Goal: Task Accomplishment & Management: Manage account settings

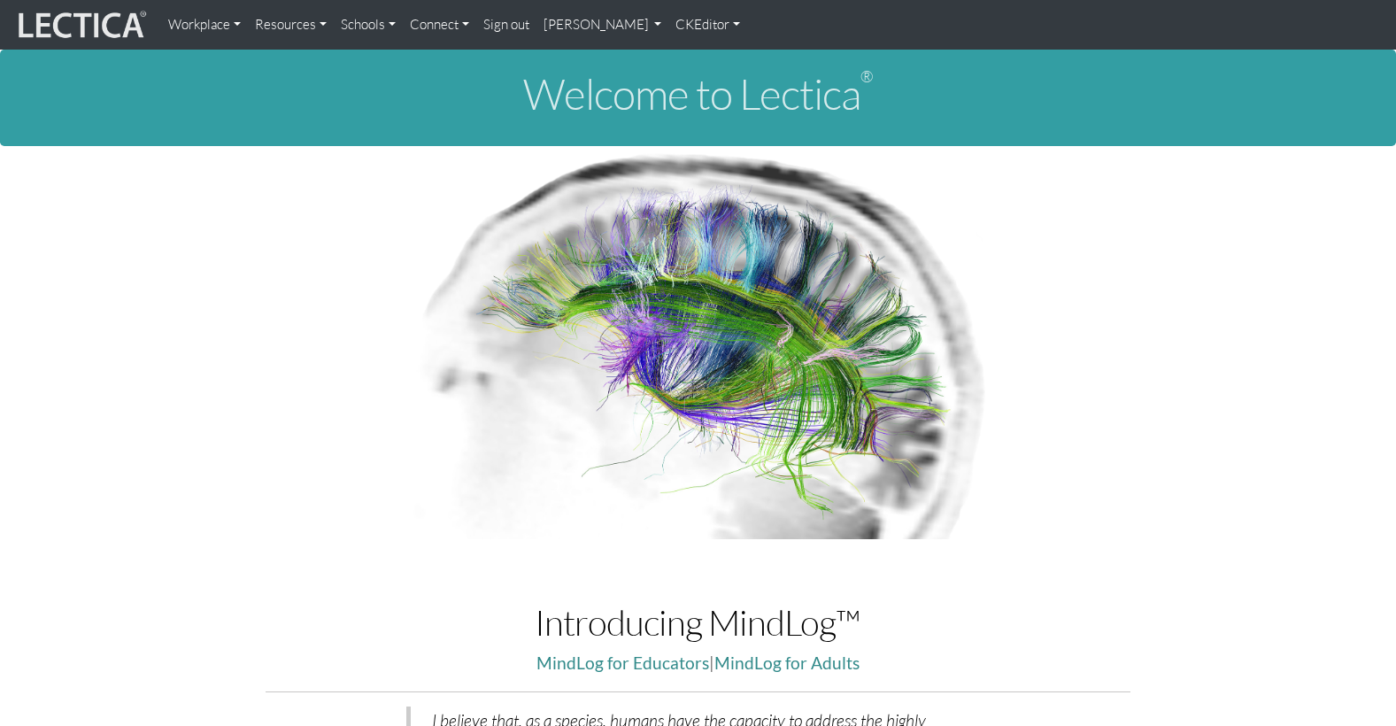
click at [541, 24] on link "[PERSON_NAME]" at bounding box center [603, 24] width 133 height 35
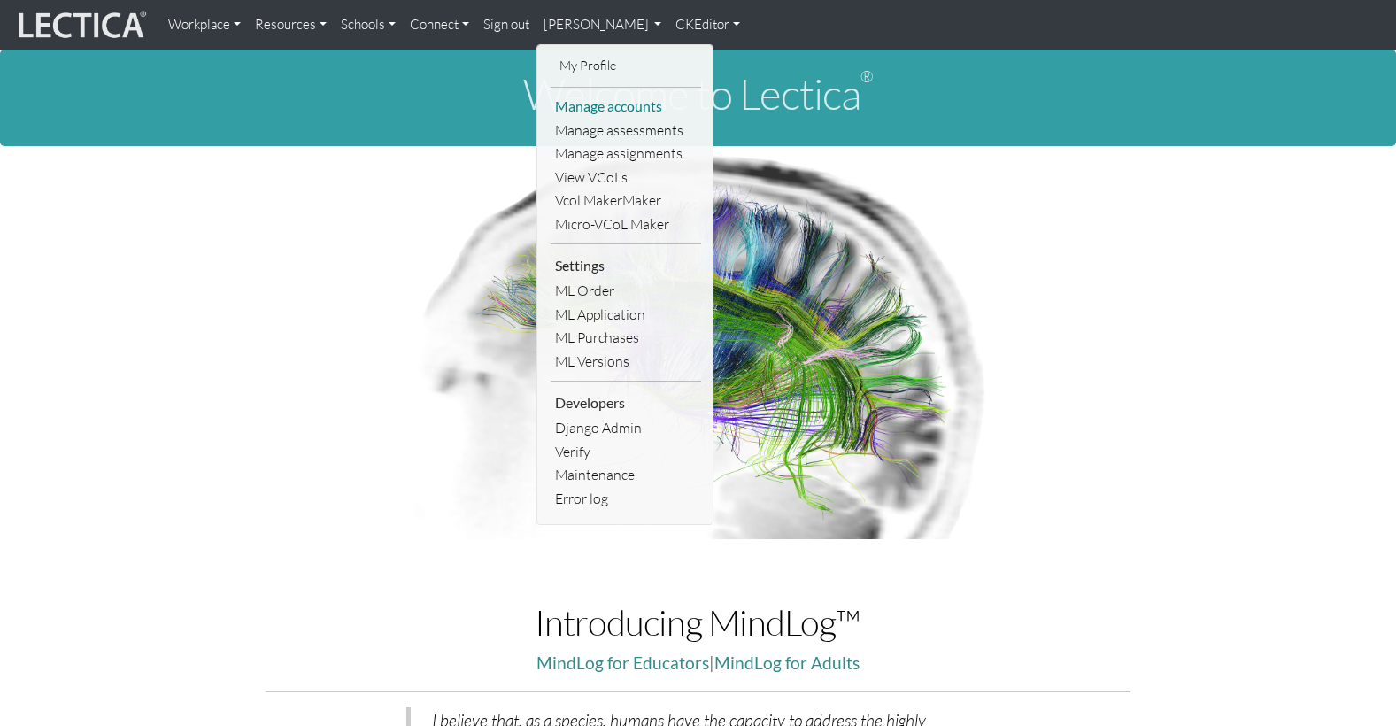
click at [560, 100] on link "Manage accounts" at bounding box center [626, 107] width 151 height 24
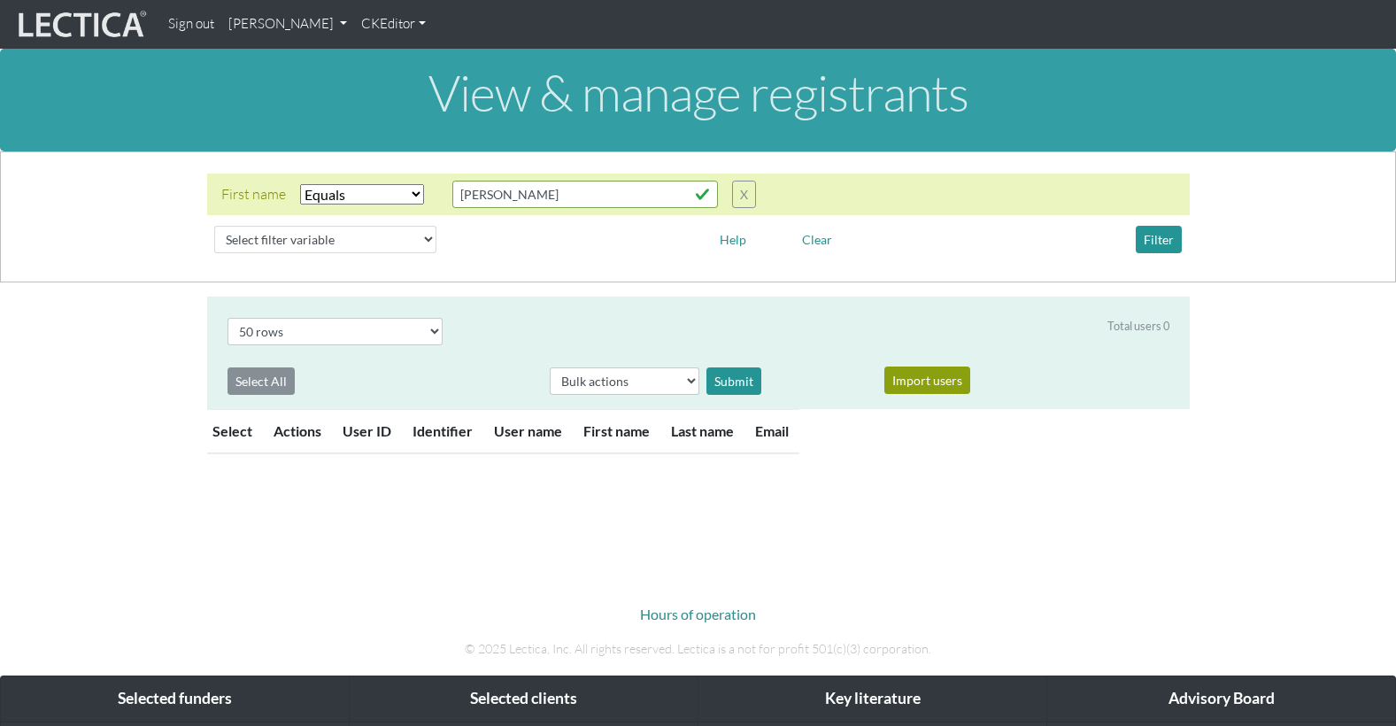
select select "iexact"
select select "50"
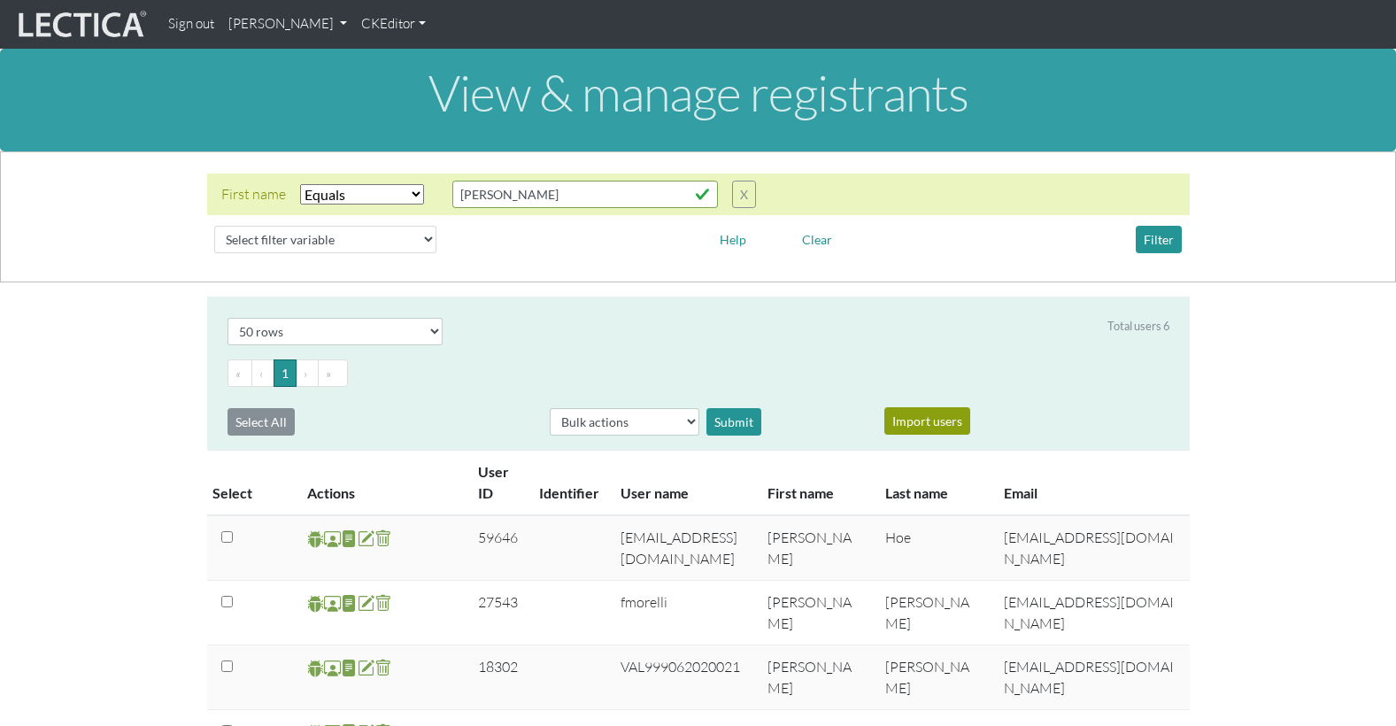
click at [367, 184] on select "Select filter Equals Does not equal Contains Does not contain Starts with Ends …" at bounding box center [362, 194] width 124 height 20
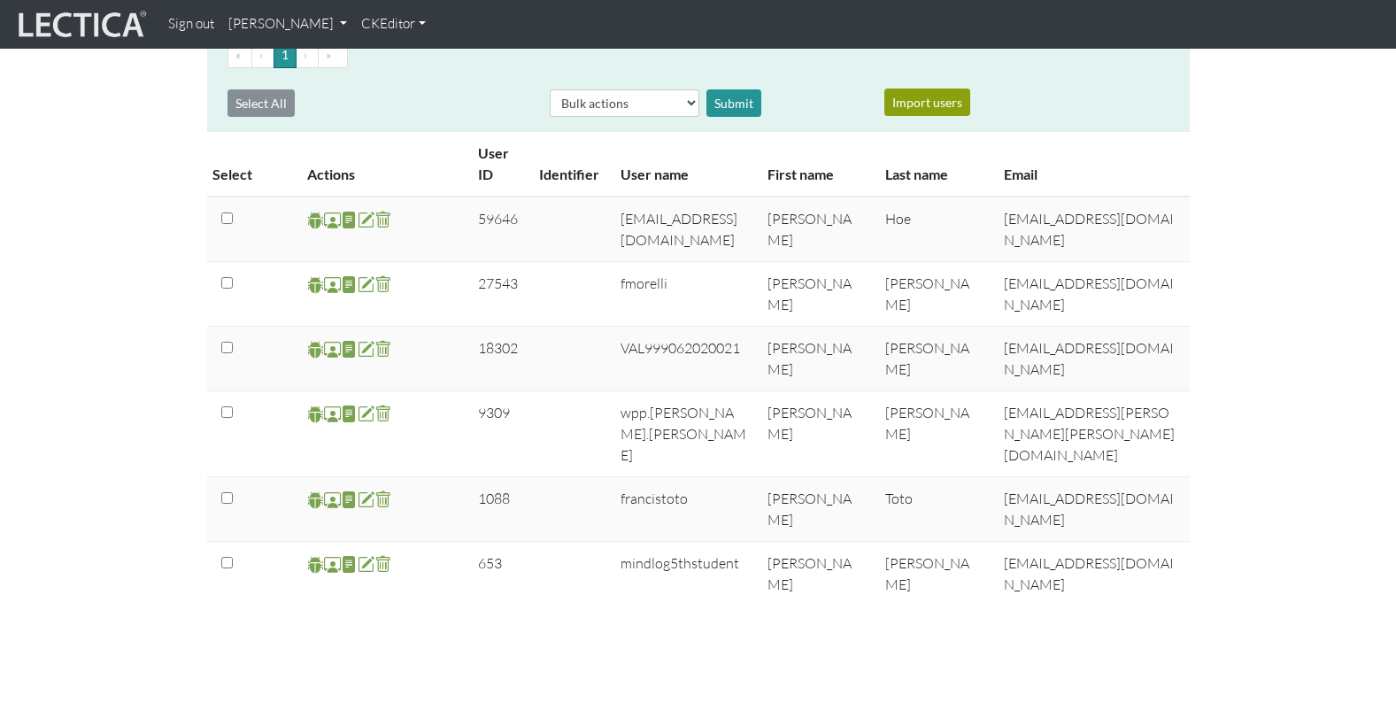
scroll to position [326, 0]
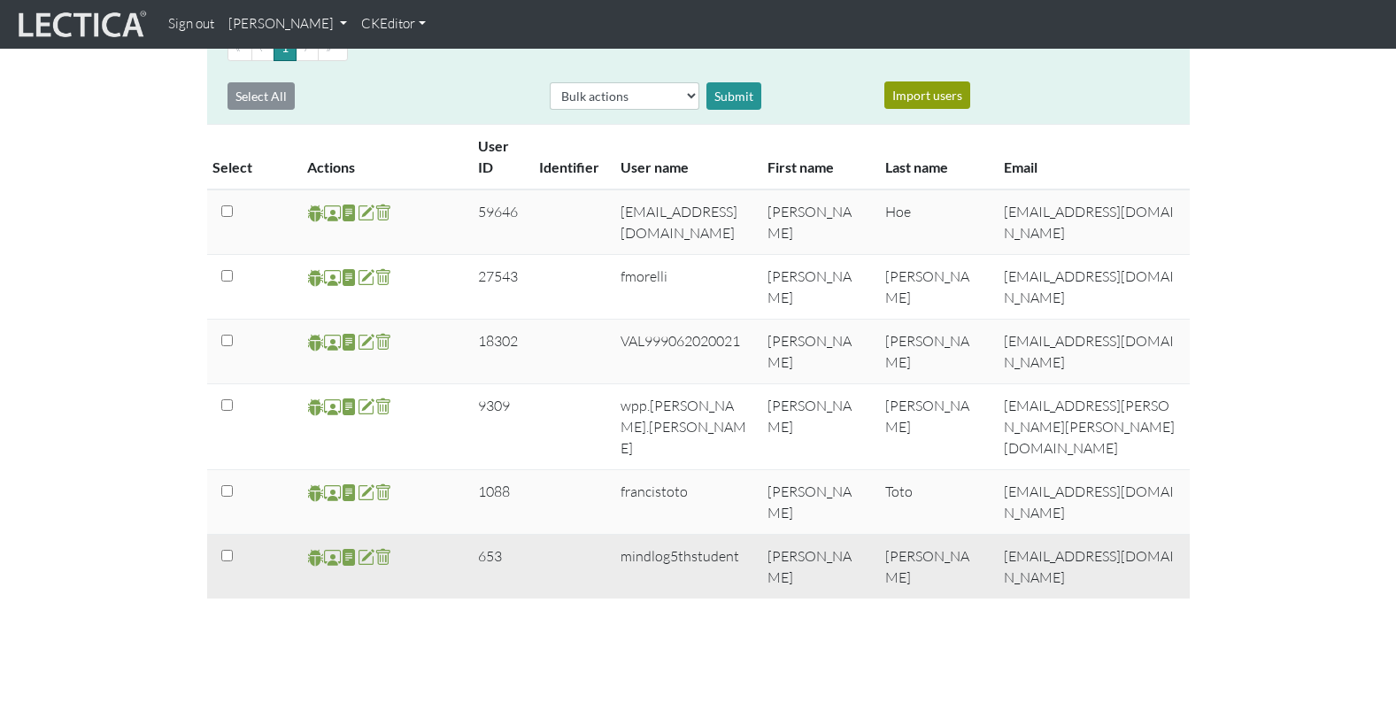
click at [331, 547] on span at bounding box center [332, 557] width 17 height 20
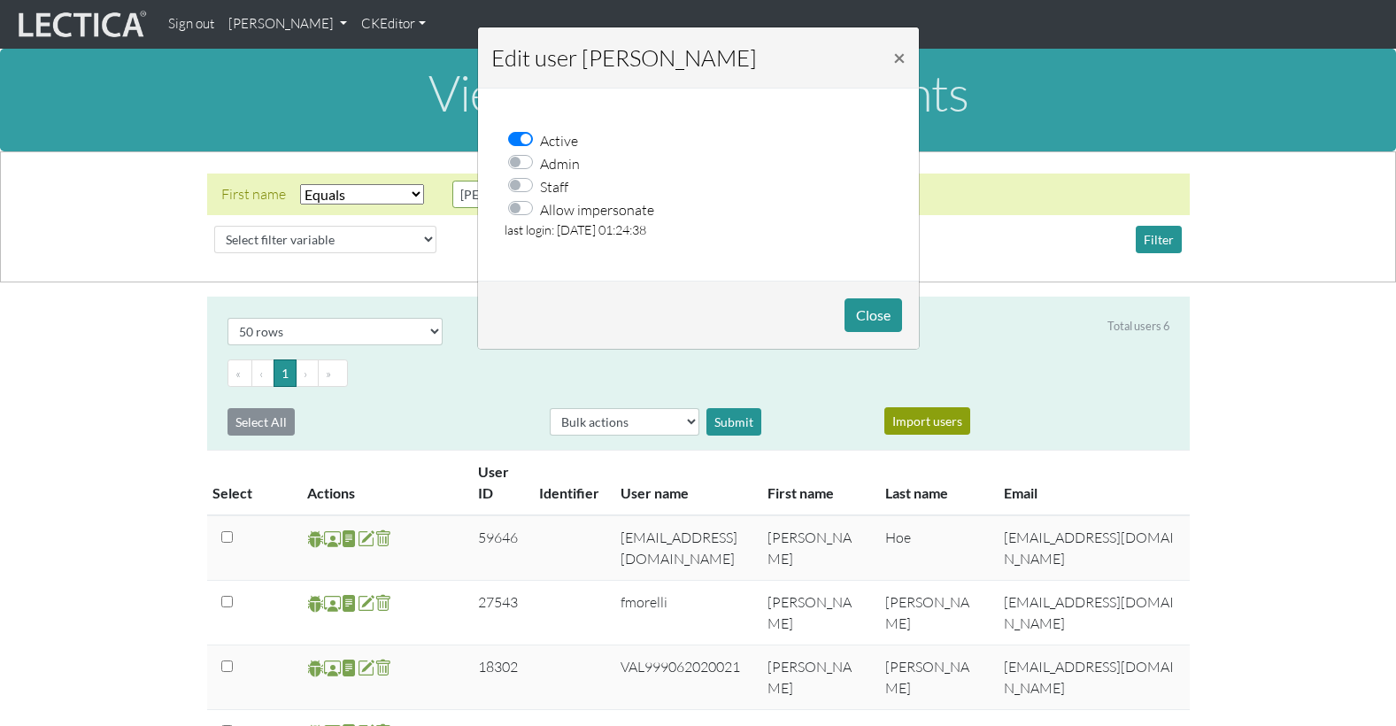
click at [540, 197] on label "Allow impersonate" at bounding box center [597, 208] width 114 height 23
click at [521, 197] on input "Allow impersonate" at bounding box center [526, 206] width 14 height 18
checkbox input "true"
click at [988, 323] on div "Edit user Francis Marshall × Active Admin Staff Allow impersonate last login: 0…" at bounding box center [698, 363] width 1396 height 726
drag, startPoint x: 884, startPoint y: 298, endPoint x: 863, endPoint y: 302, distance: 20.7
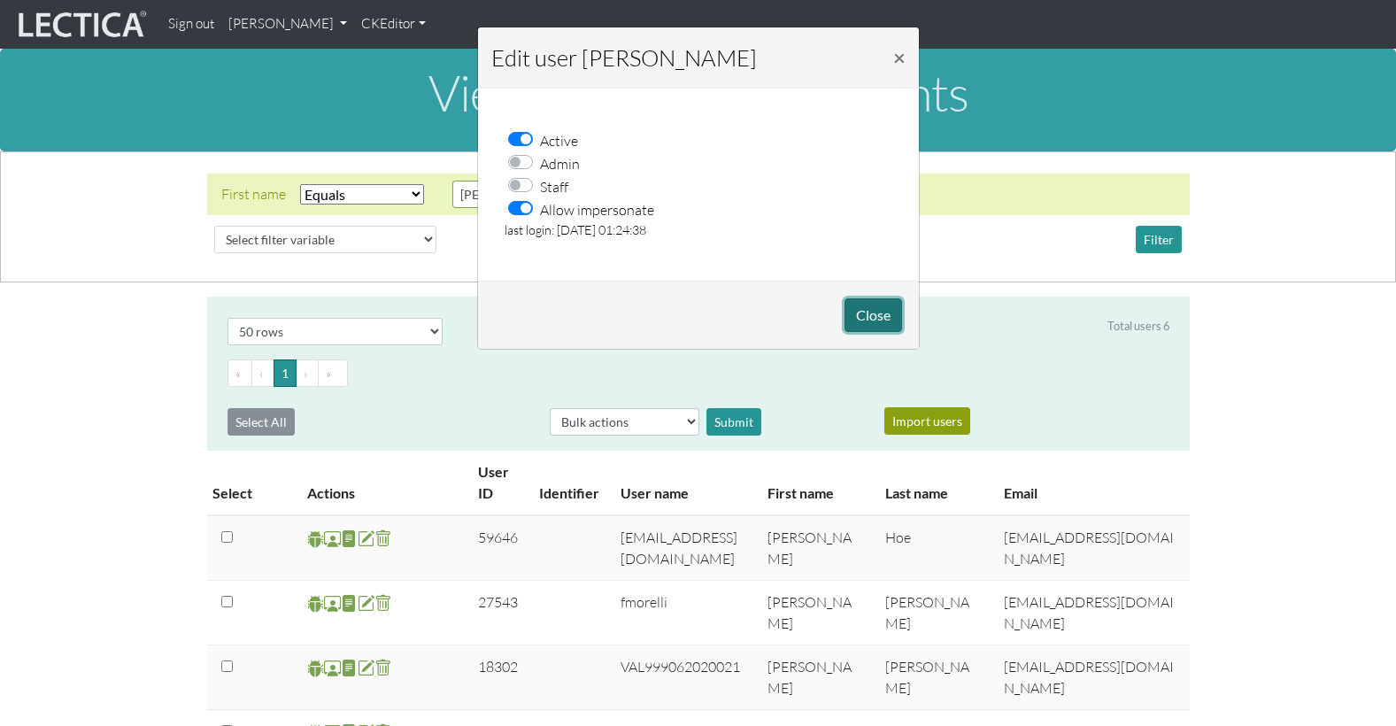
click at [884, 298] on button "Close" at bounding box center [874, 315] width 58 height 34
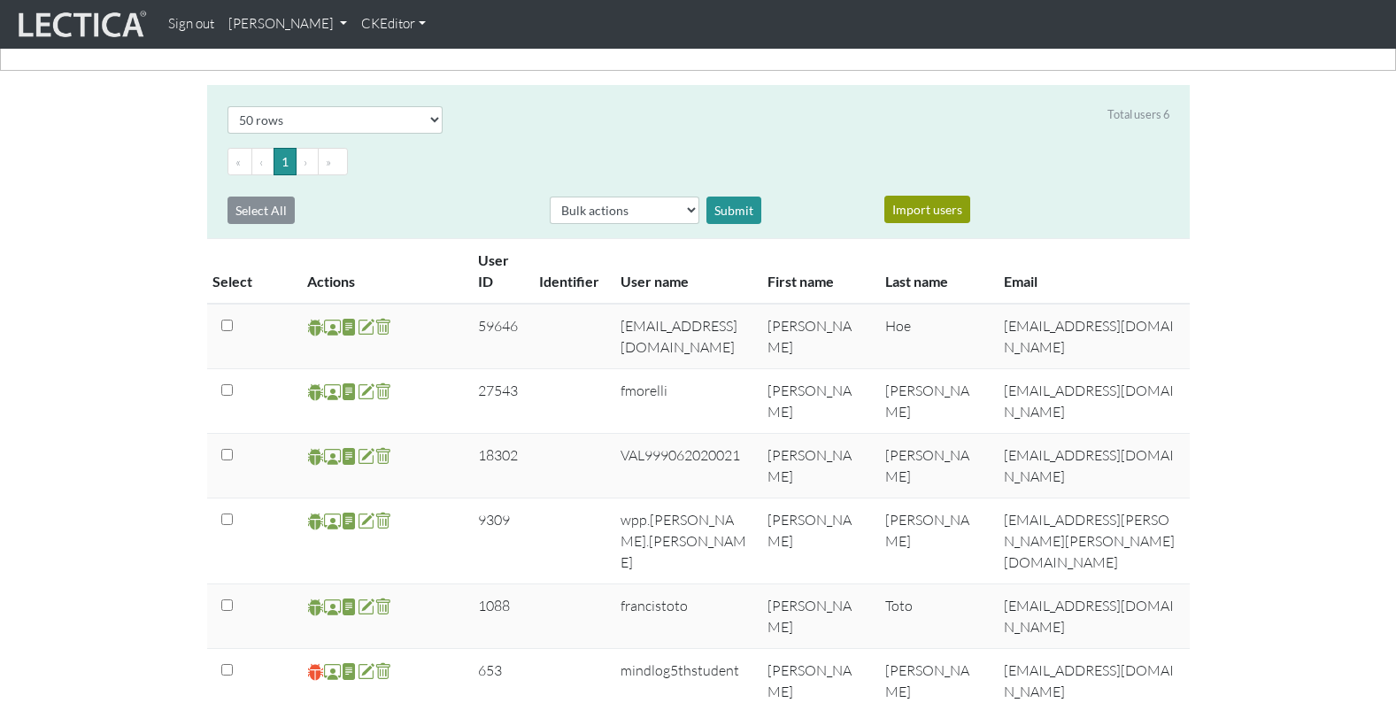
scroll to position [224, 0]
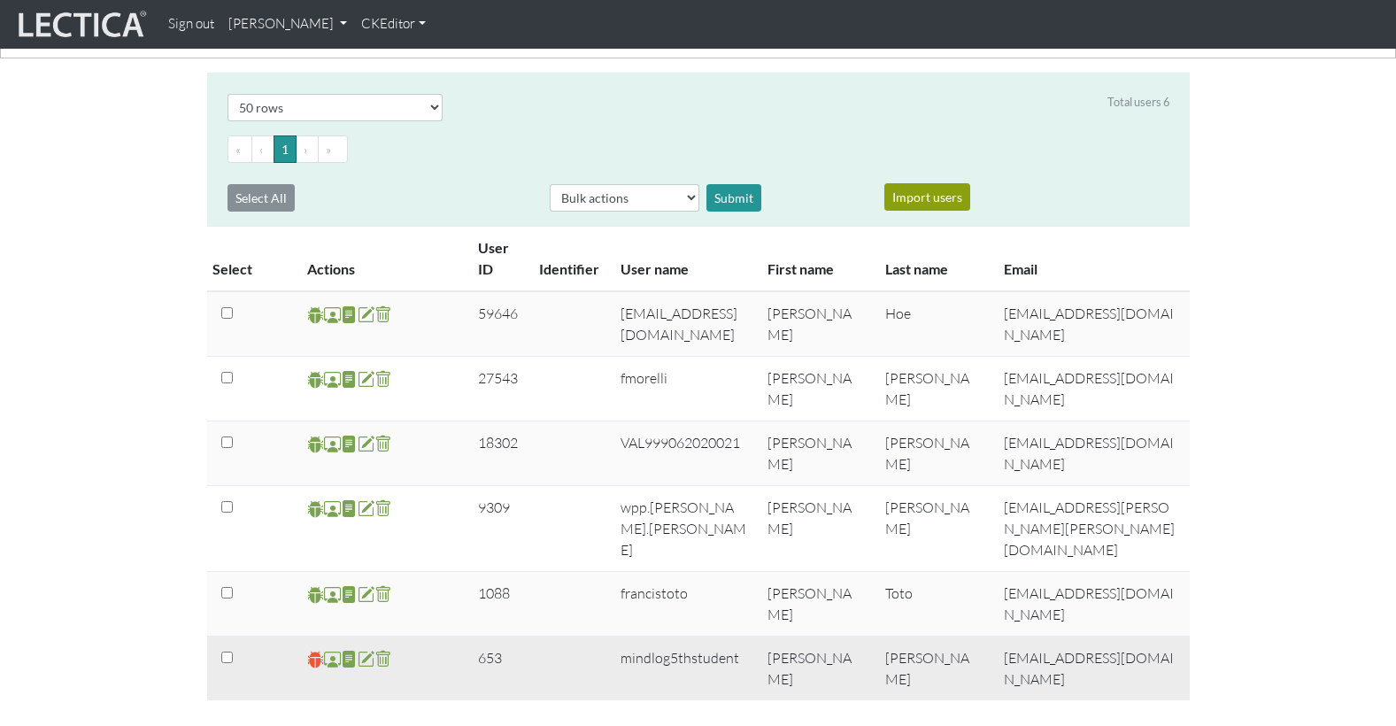
click at [313, 649] on span at bounding box center [315, 659] width 17 height 20
